Goal: Information Seeking & Learning: Check status

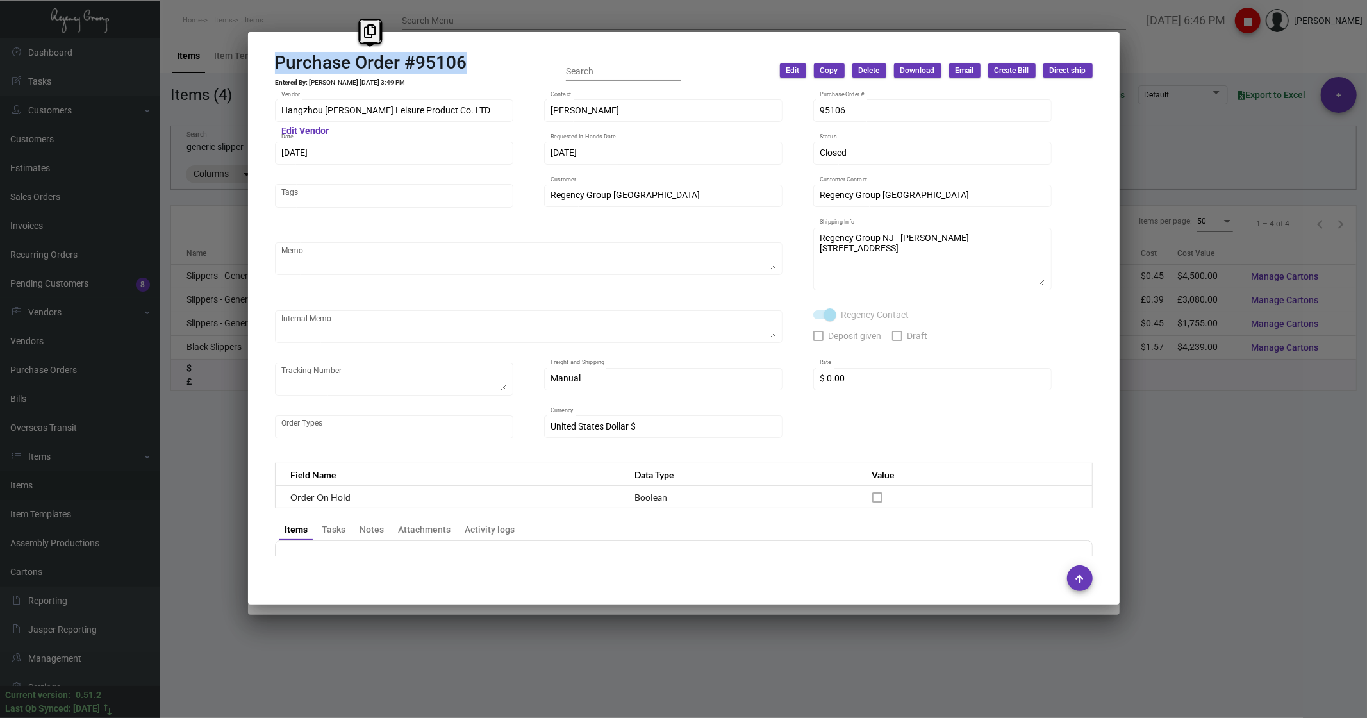
scroll to position [554, 0]
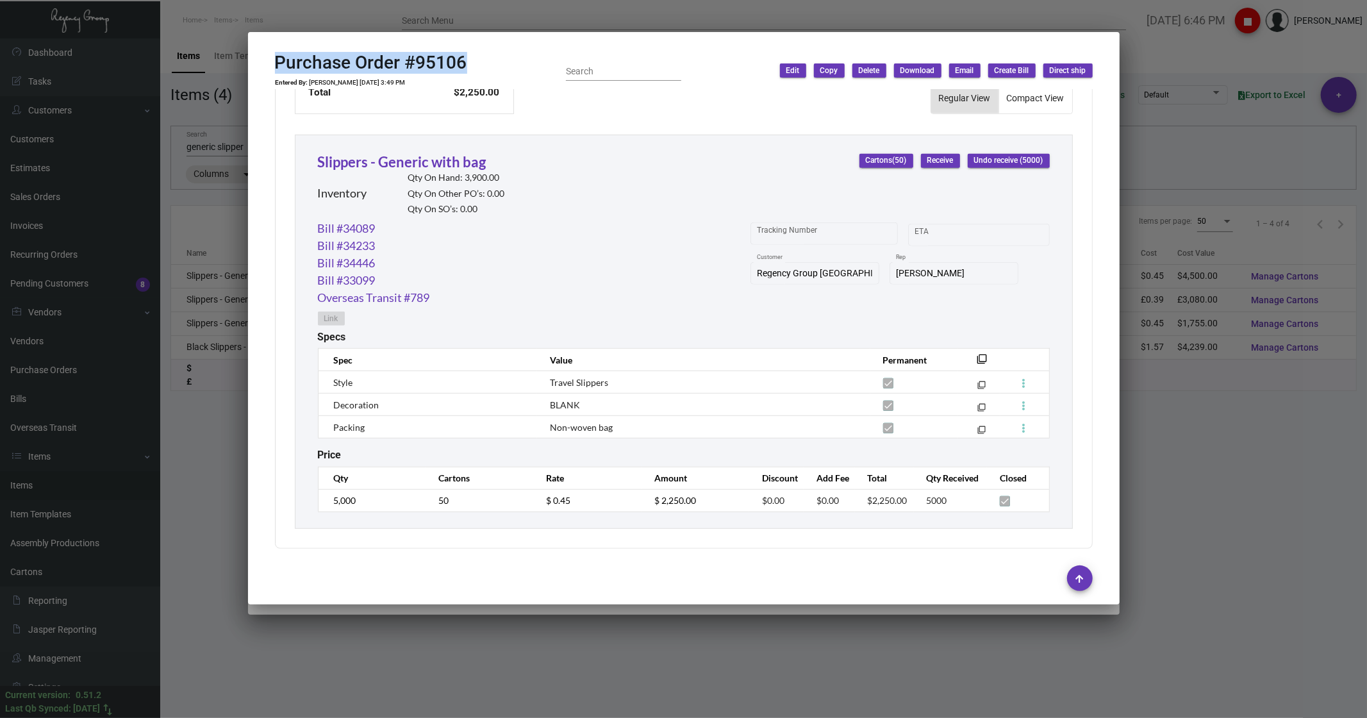
click at [240, 203] on div at bounding box center [683, 359] width 1367 height 718
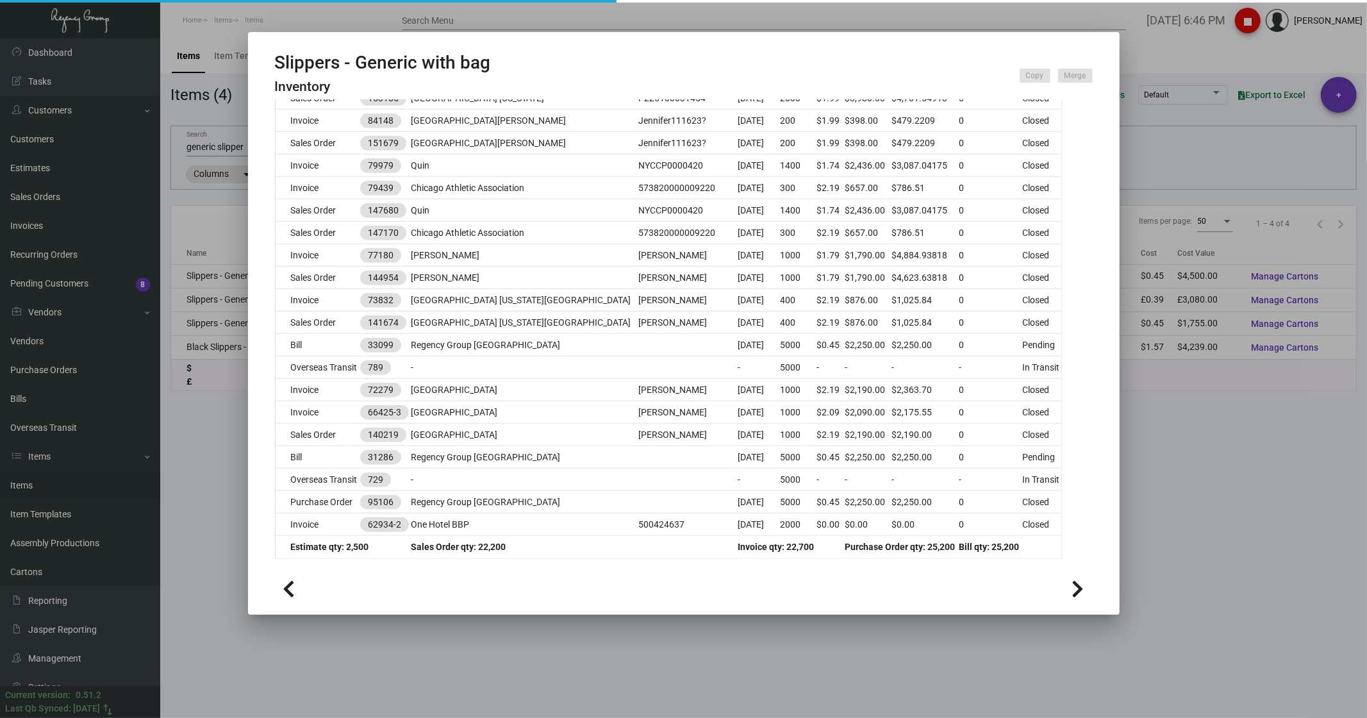
click at [224, 209] on div at bounding box center [683, 359] width 1367 height 718
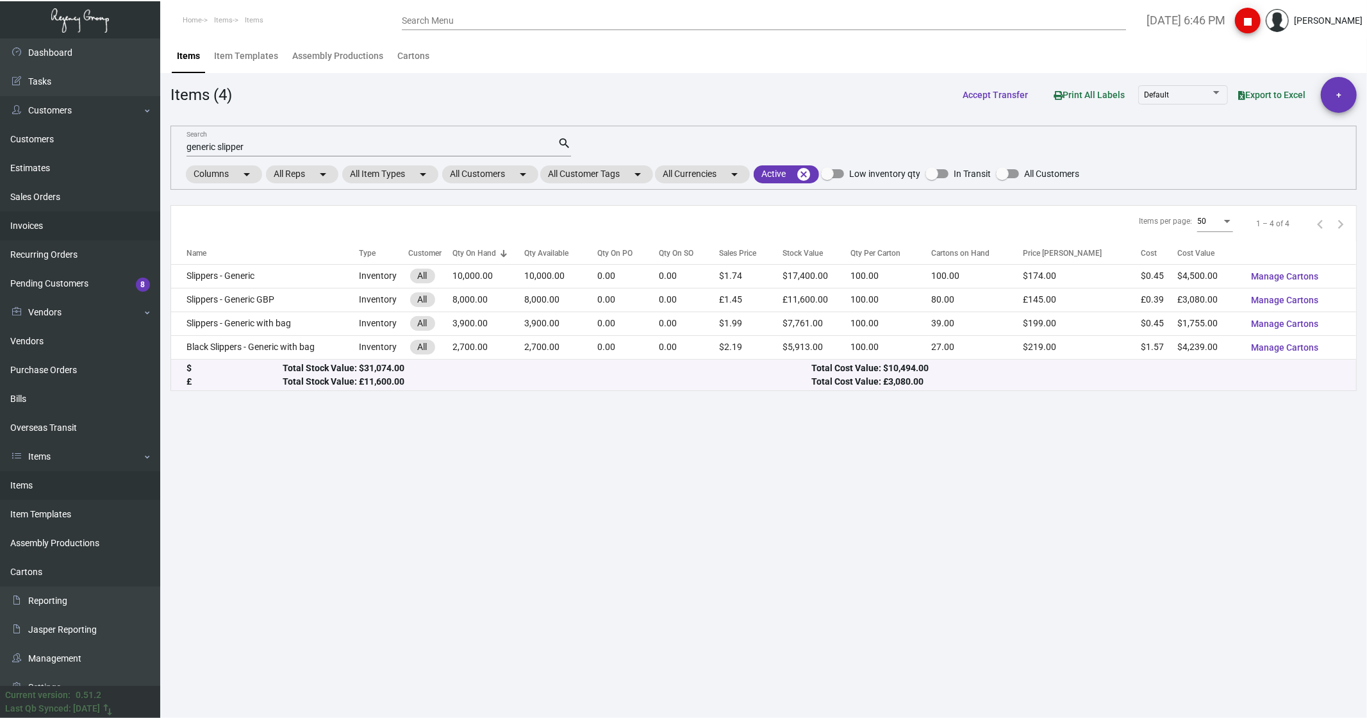
click at [33, 223] on link "Invoices" at bounding box center [80, 226] width 160 height 29
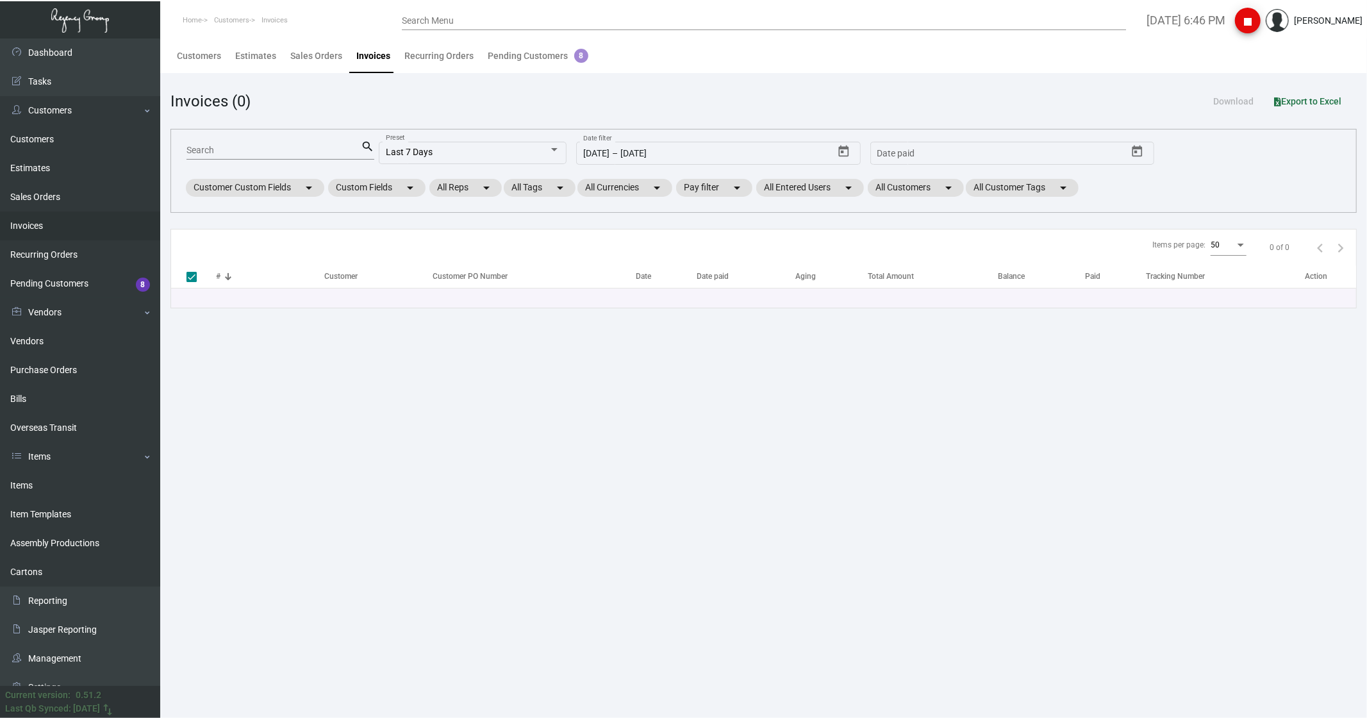
click at [231, 151] on input "Search" at bounding box center [274, 150] width 174 height 10
paste input "95228"
type input "95228"
checkbox input "false"
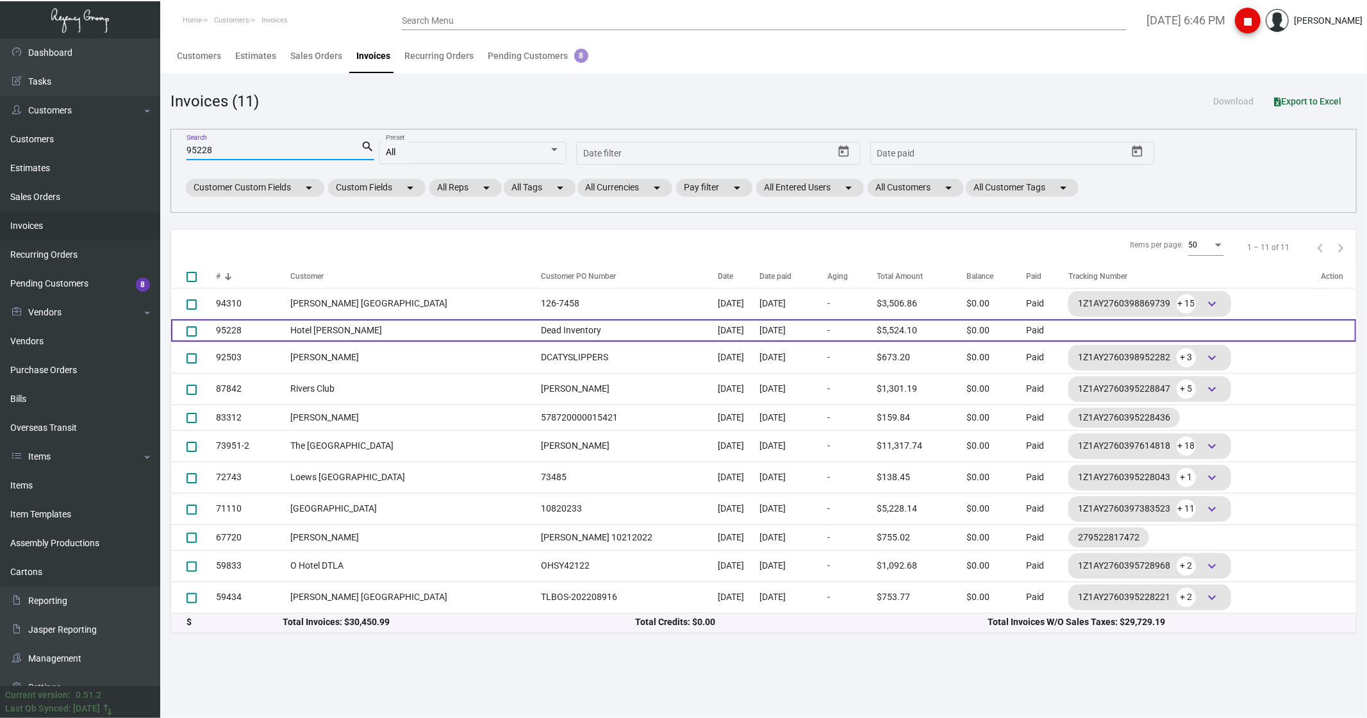
click at [324, 340] on td "Hotel [PERSON_NAME]" at bounding box center [413, 330] width 244 height 22
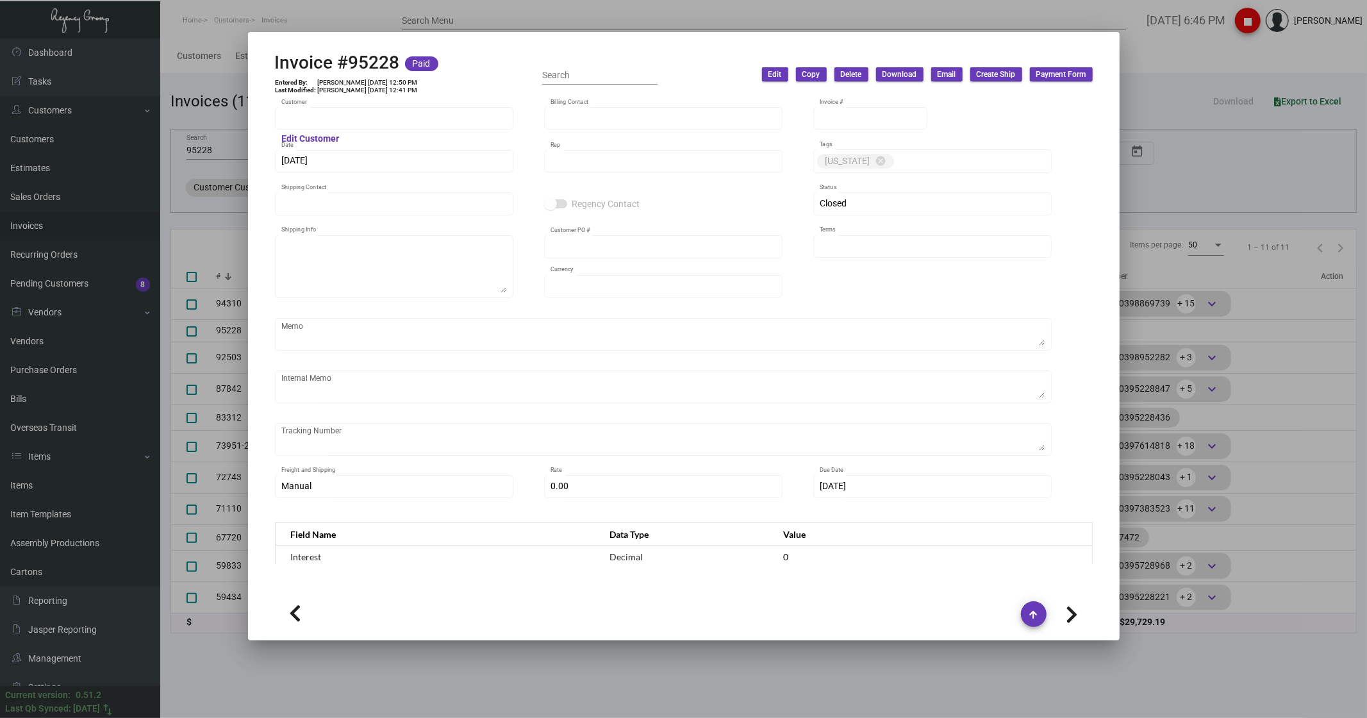
type input "Hotel [PERSON_NAME]"
type input "MISSING INFO"
type input "95228"
type input "[DATE]"
type input "[PERSON_NAME]"
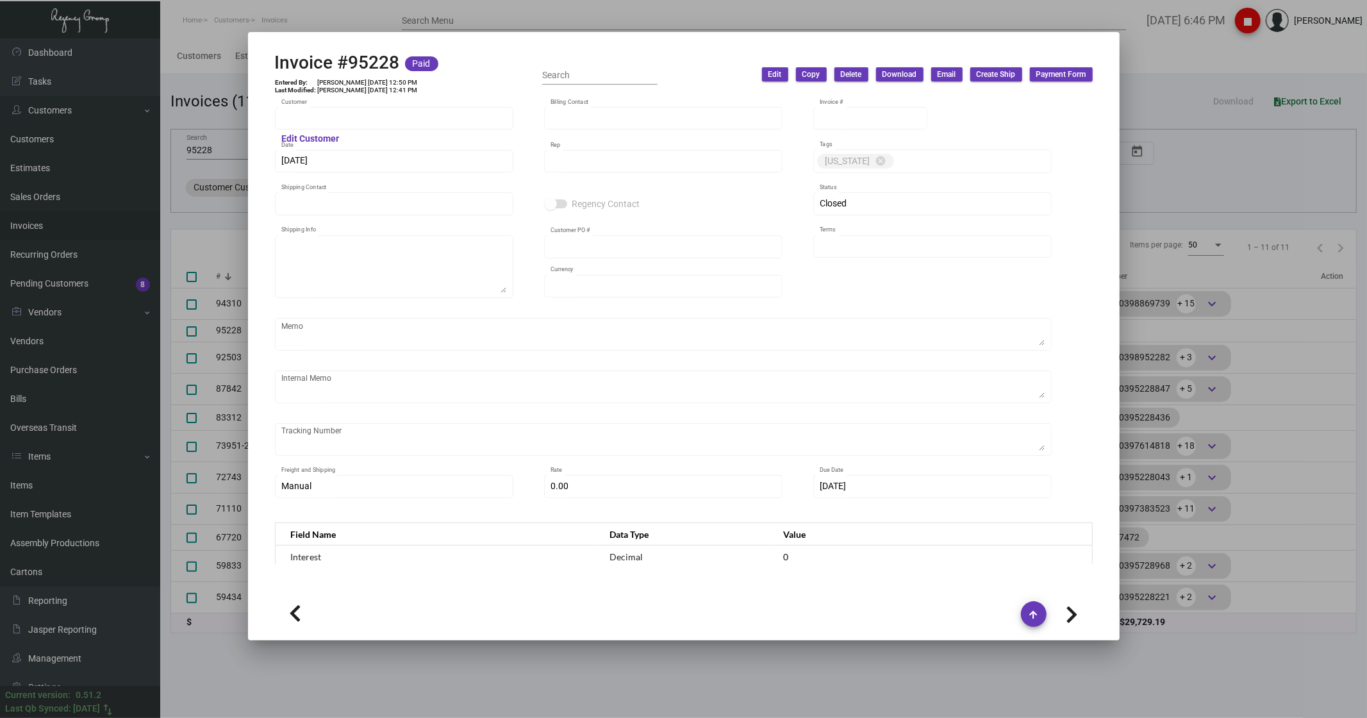
type input "MISSING INFO"
type textarea "Hotel [PERSON_NAME] - MISSING INFO [PERSON_NAME] [GEOGRAPHIC_DATA] US"
type input "Dead Inventory"
type input "United States Dollar $"
type input "Net 30"
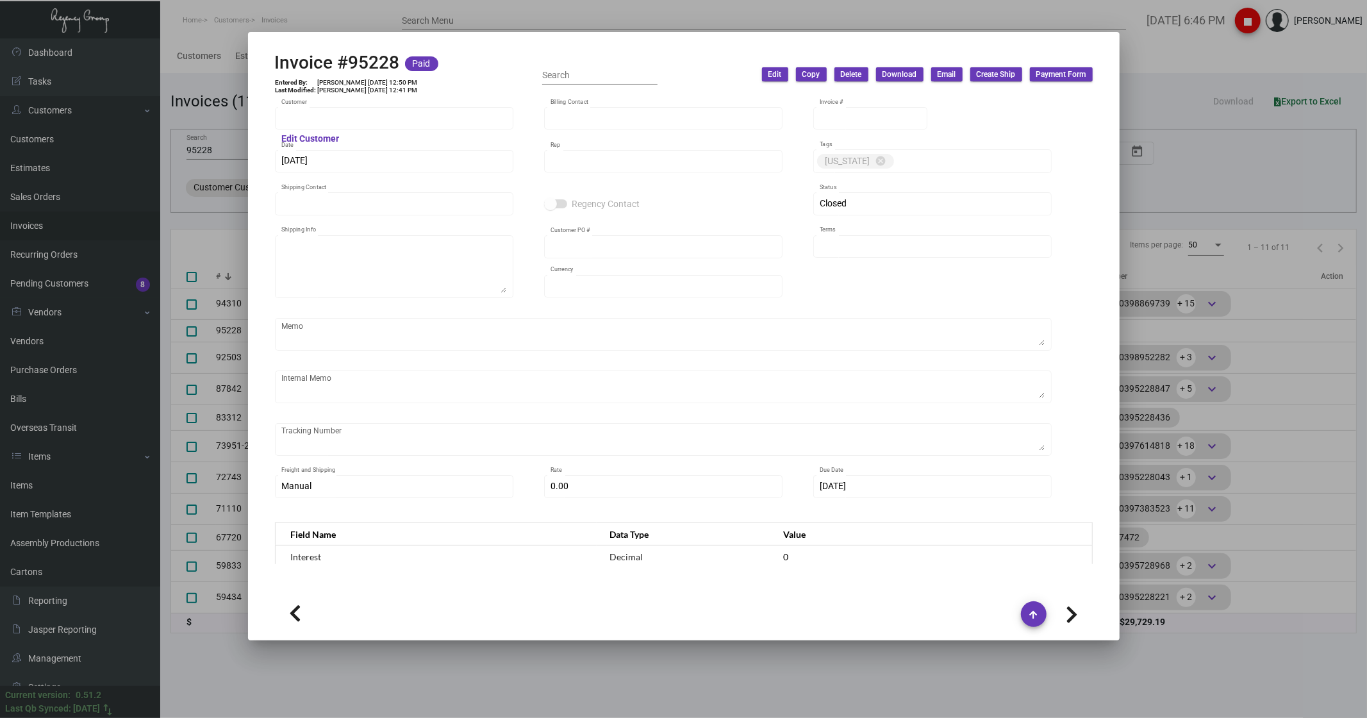
type input "$ 336.00"
type input "[DATE]"
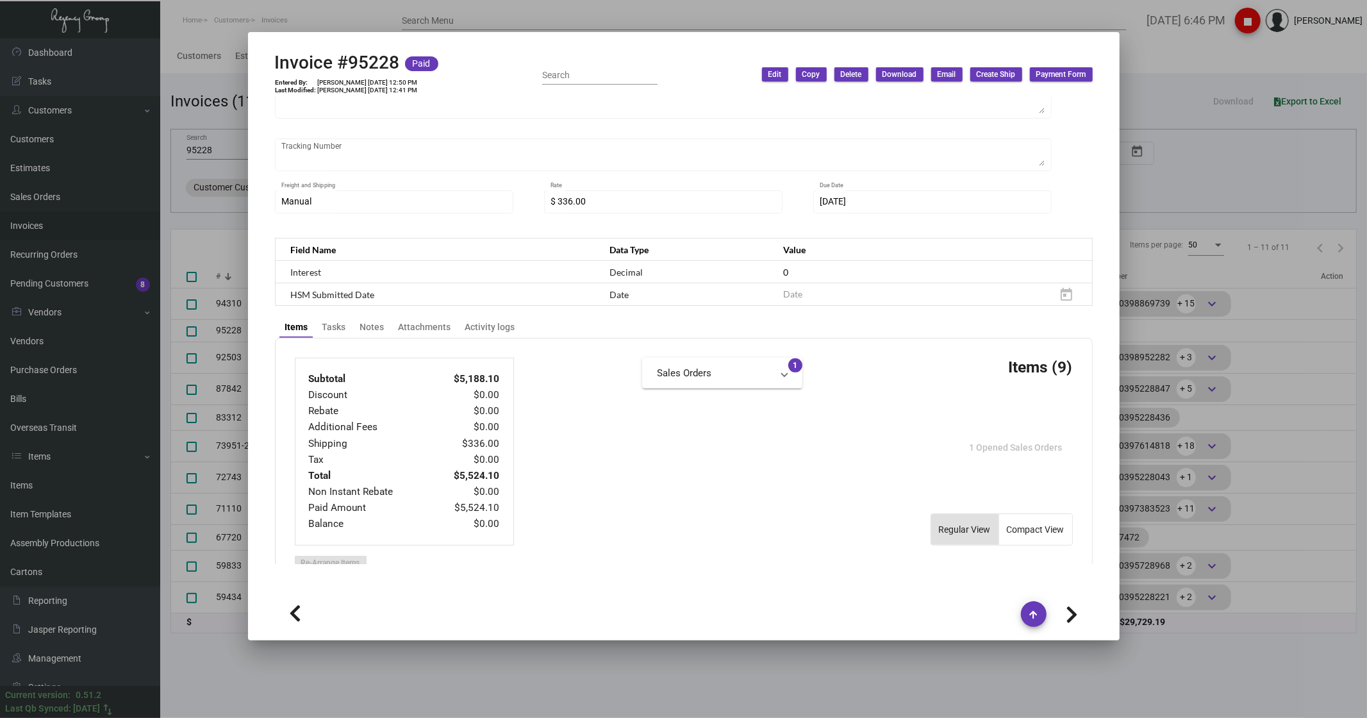
scroll to position [498, 0]
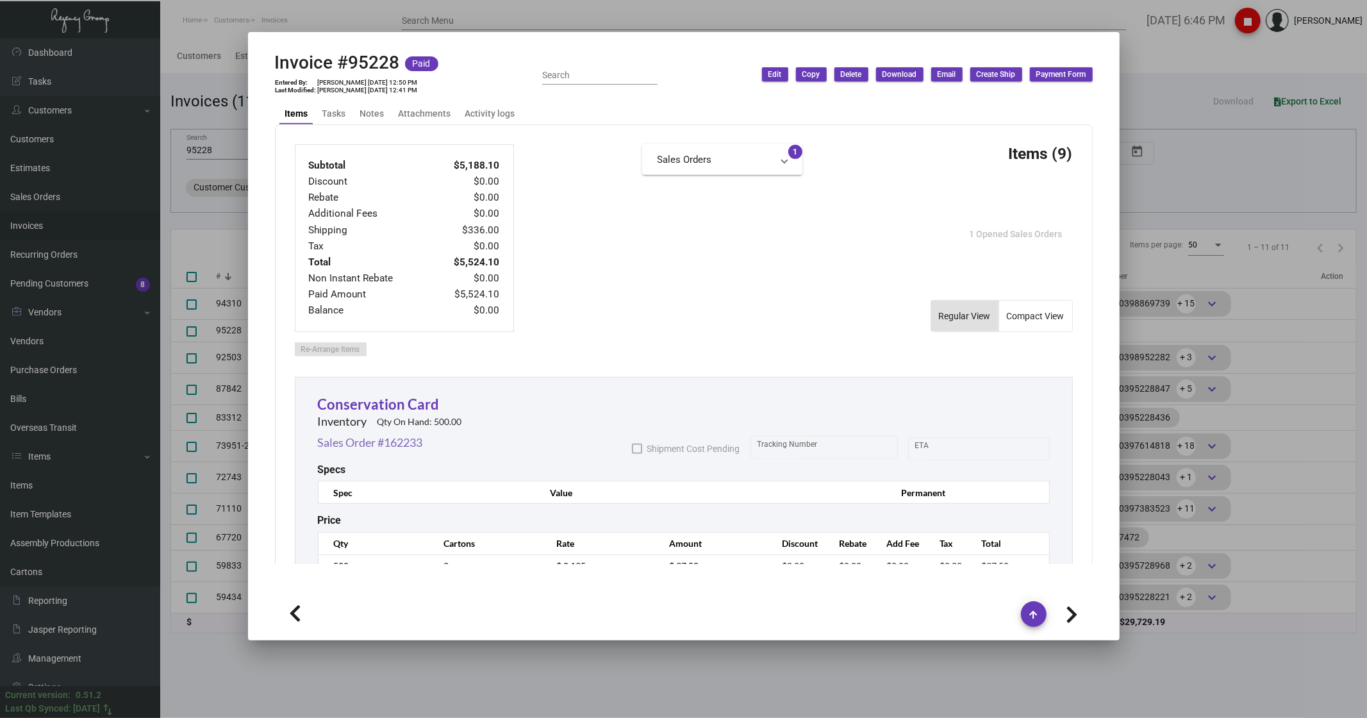
click at [356, 438] on link "Sales Order #162233" at bounding box center [370, 442] width 105 height 17
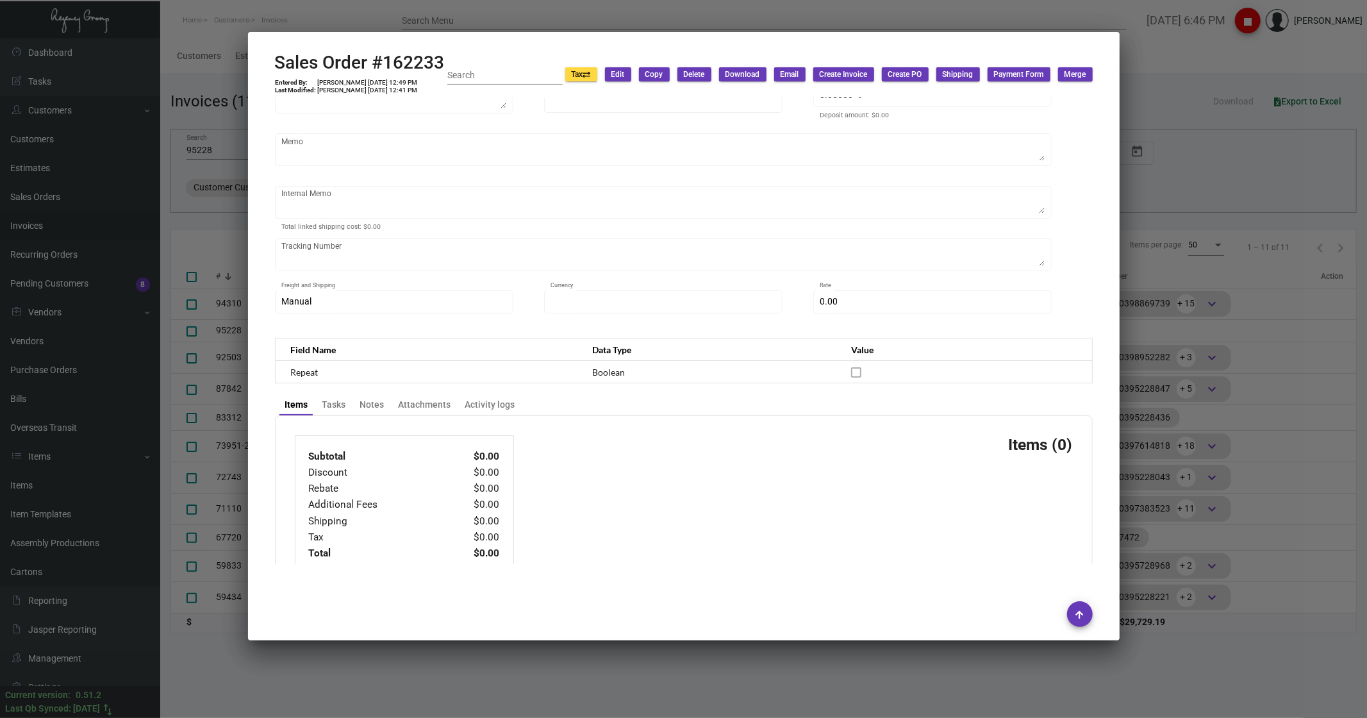
type input "Hotel [PERSON_NAME]"
type input "MISSING INFO"
type input "162233"
type input "[DATE]"
type input "[PERSON_NAME]"
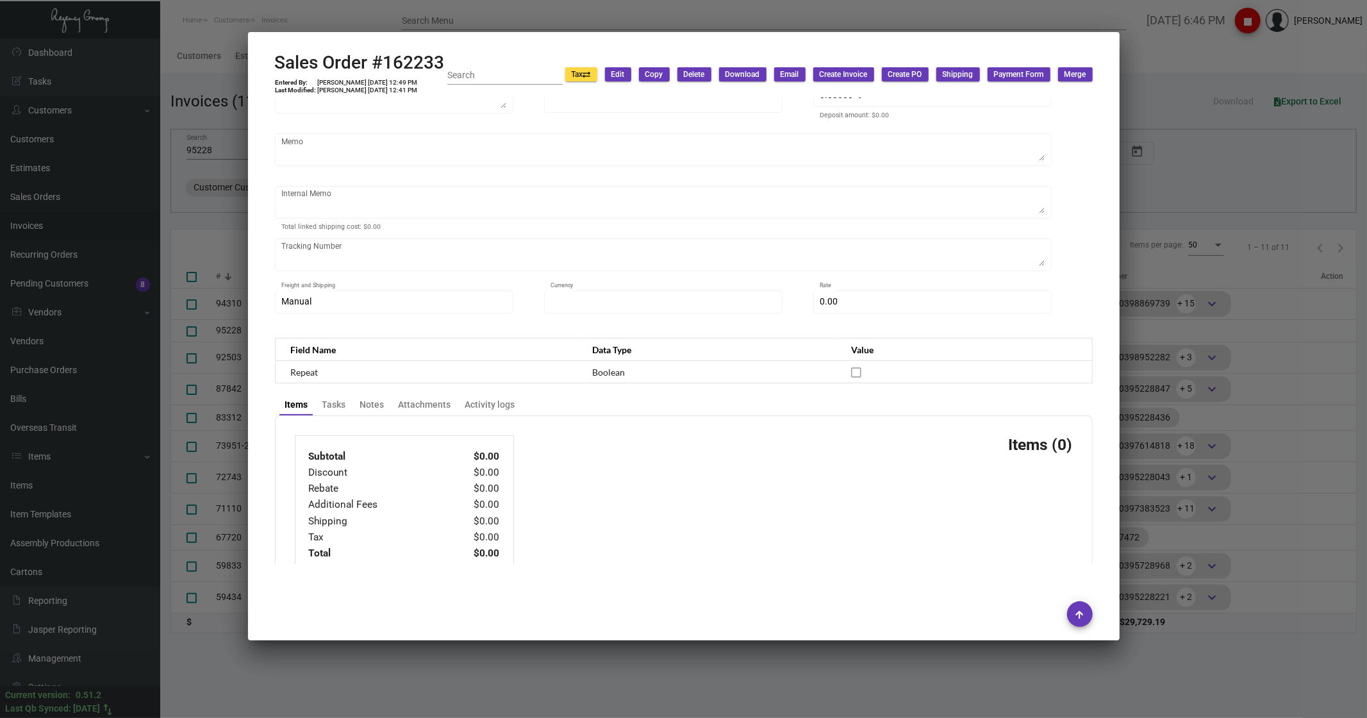
type input "MISSING INFO"
type textarea "Hotel [PERSON_NAME] - MISSING INFO [PERSON_NAME] [GEOGRAPHIC_DATA] US"
type input "Dead Inventory"
type input "United States Dollar $"
type input "$ 0.00"
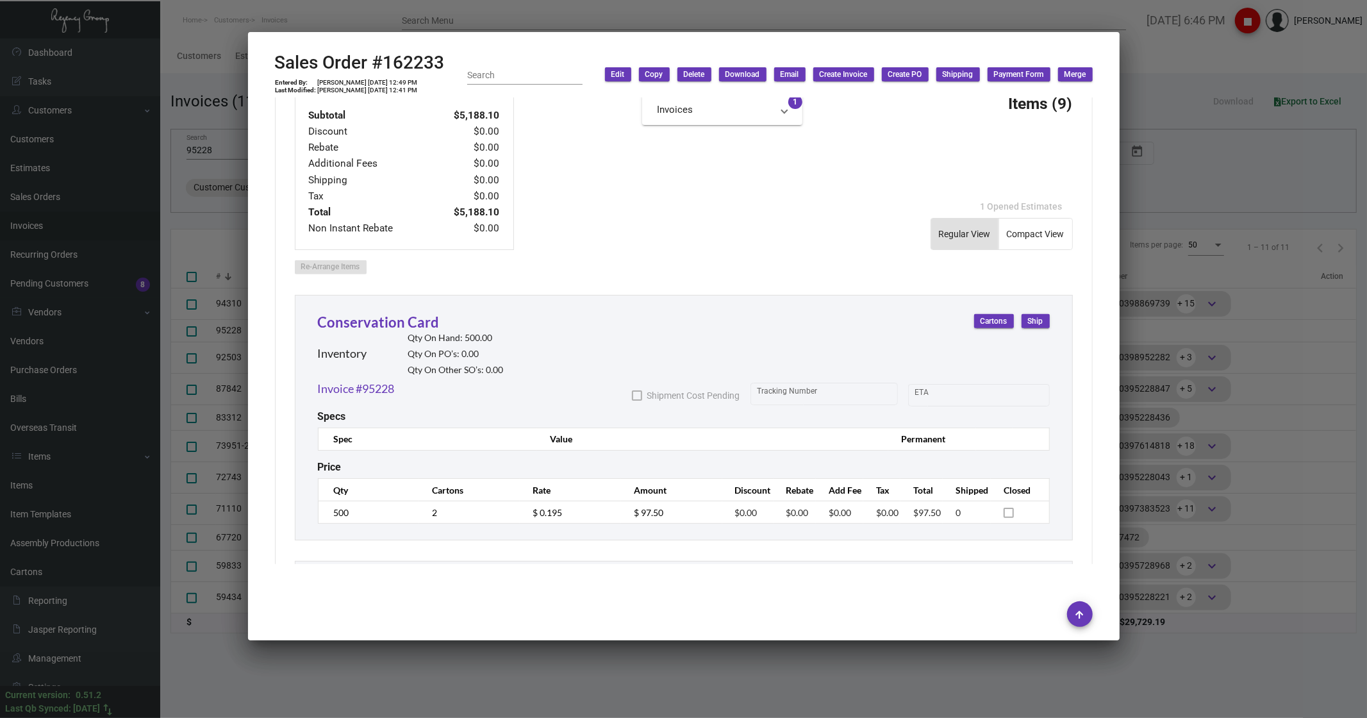
scroll to position [739, 0]
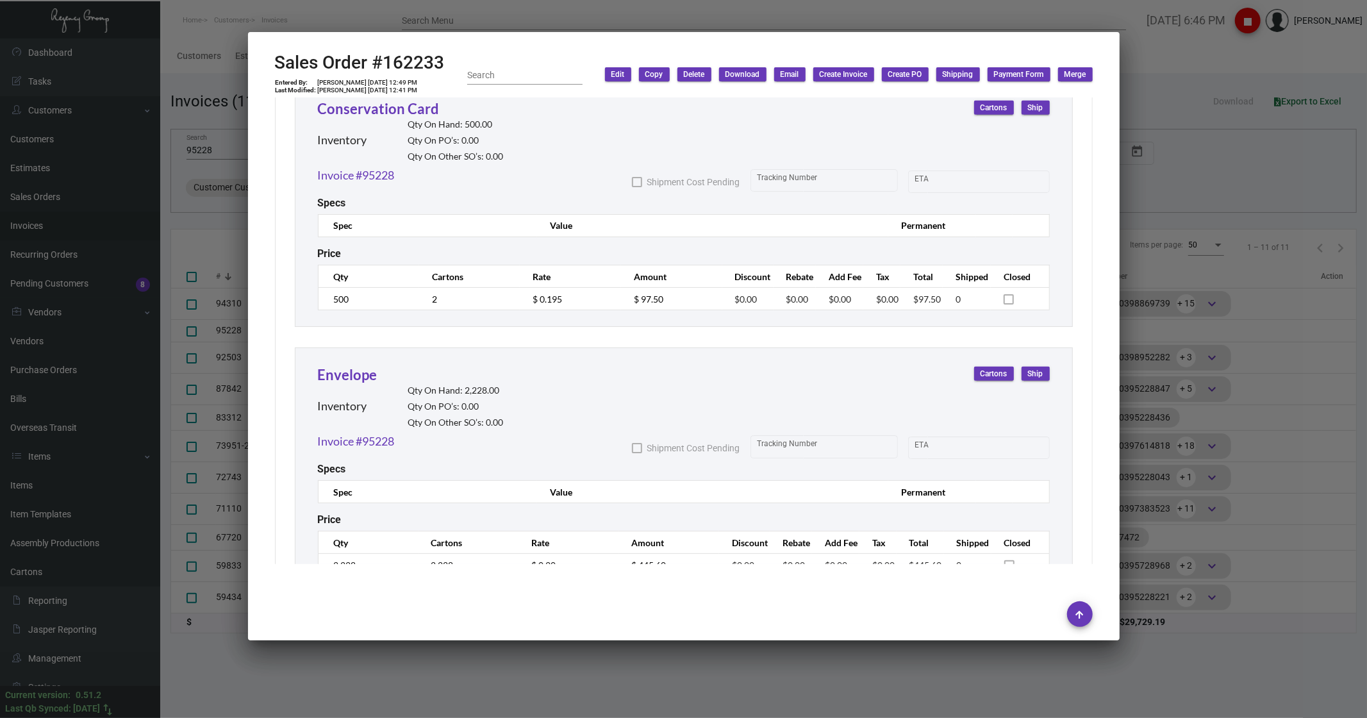
click at [1190, 64] on div at bounding box center [683, 359] width 1367 height 718
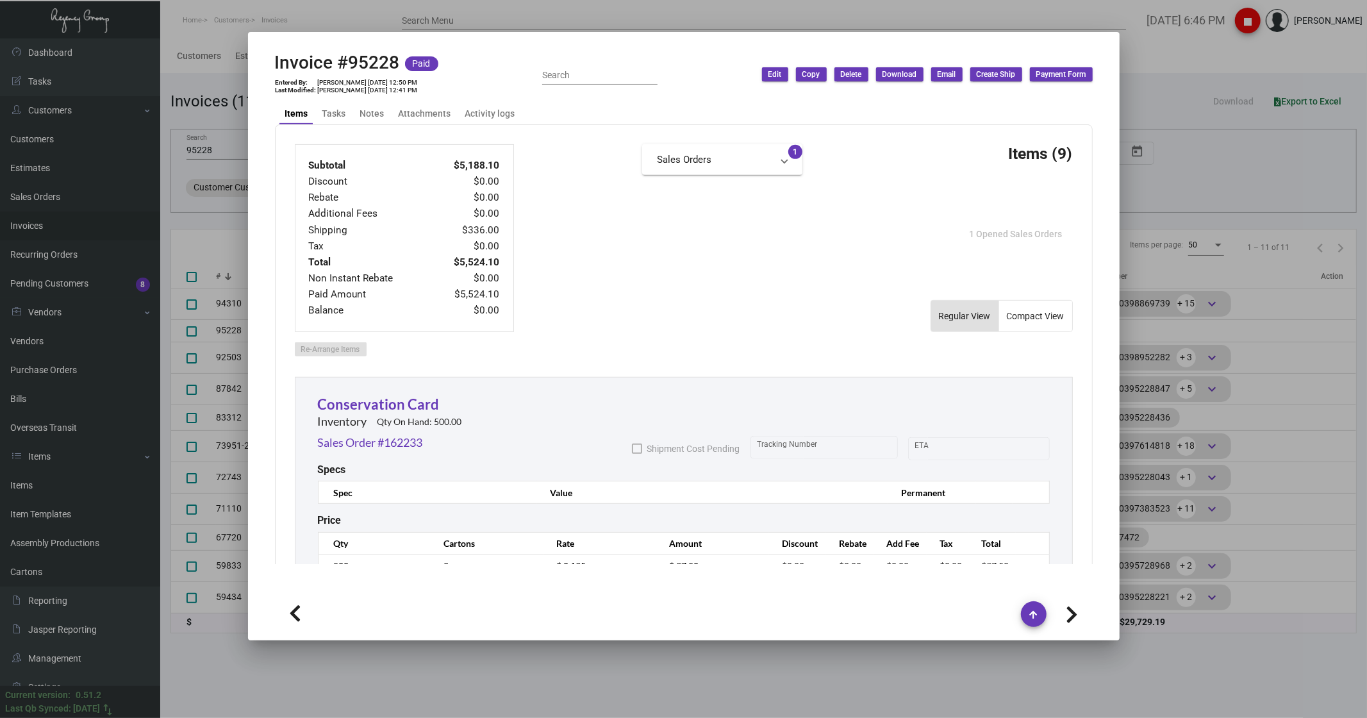
click at [1177, 69] on div at bounding box center [683, 359] width 1367 height 718
